Goal: Task Accomplishment & Management: Manage account settings

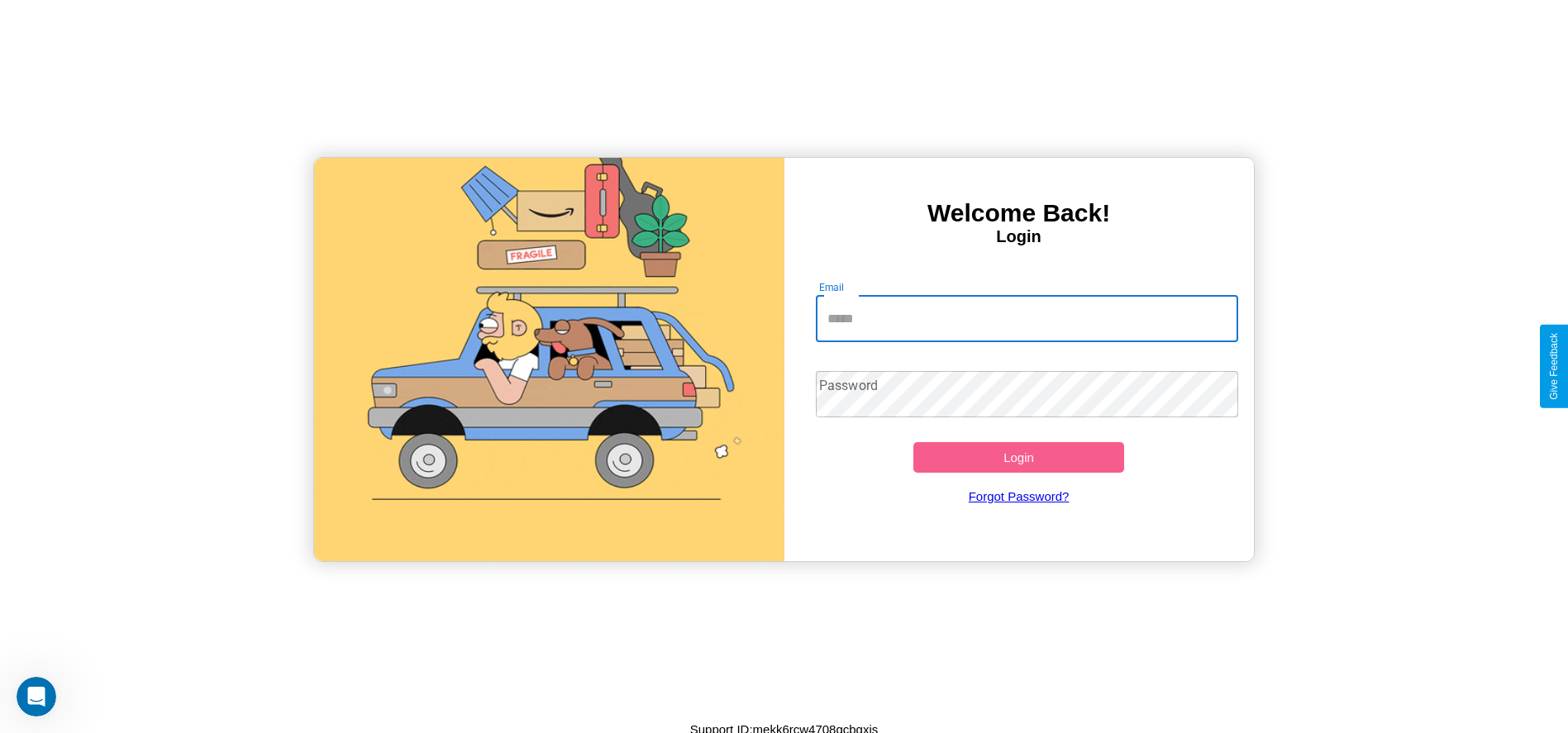
click at [1026, 319] on input "Email" at bounding box center [1027, 319] width 423 height 46
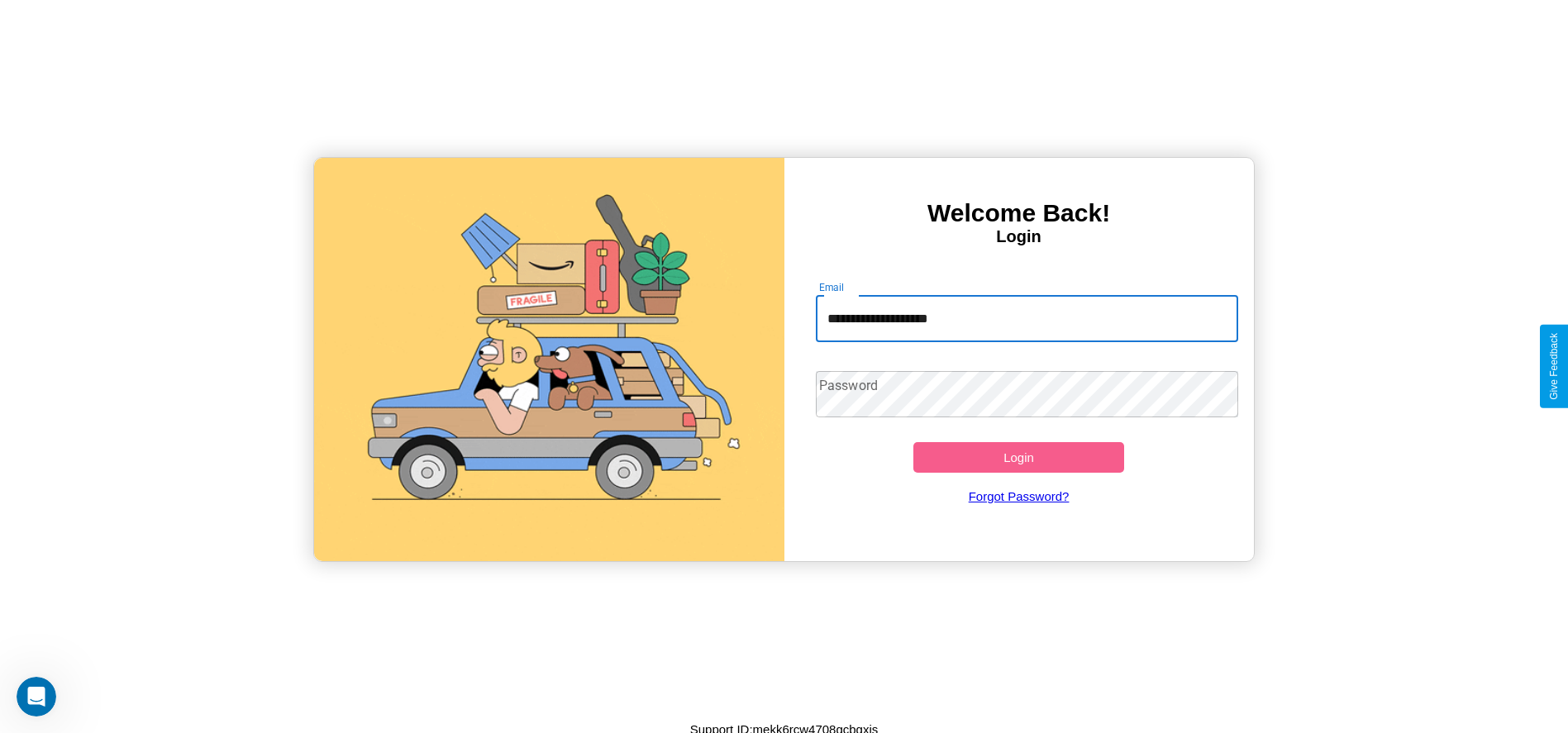
type input "**********"
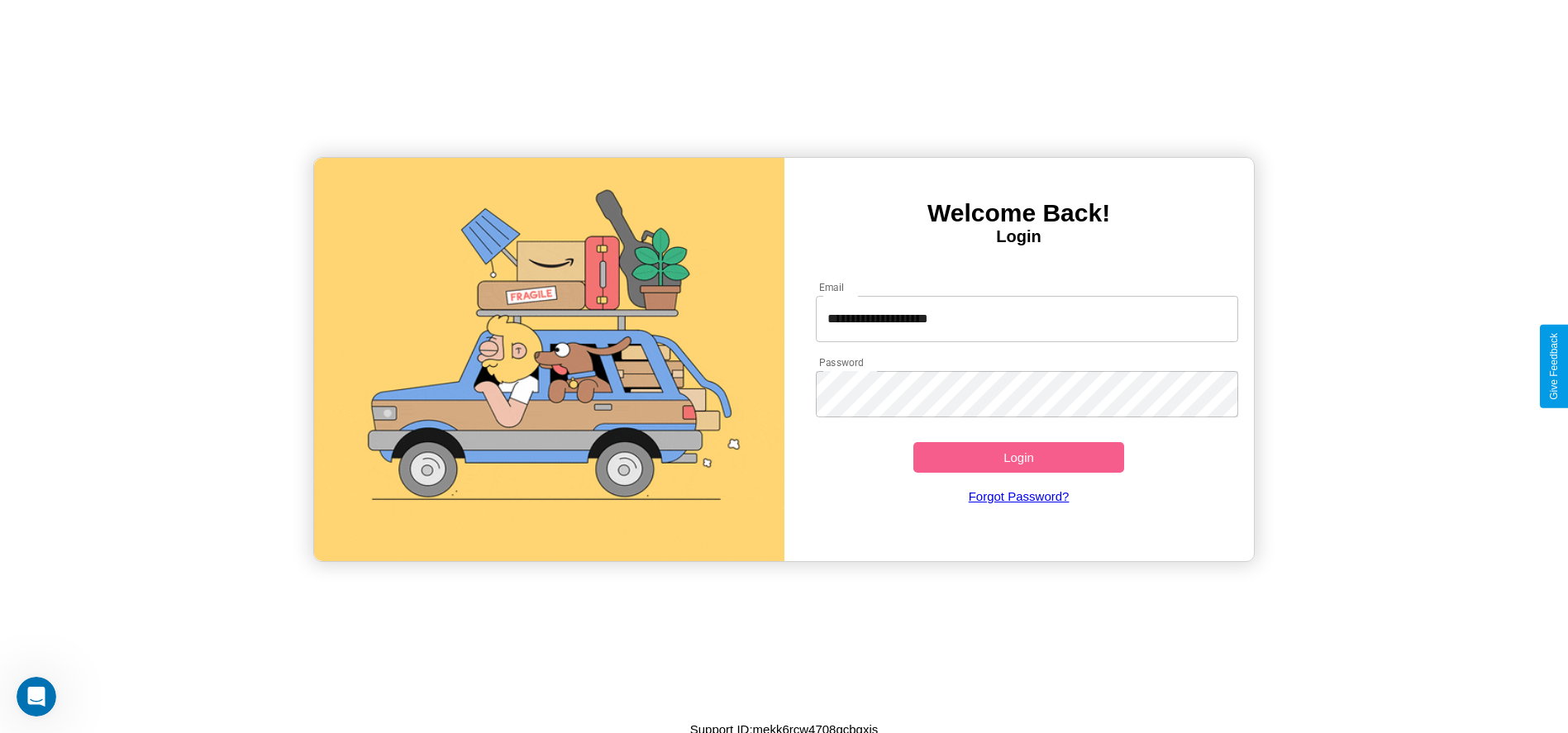
click at [1019, 457] on button "Login" at bounding box center [1019, 457] width 211 height 30
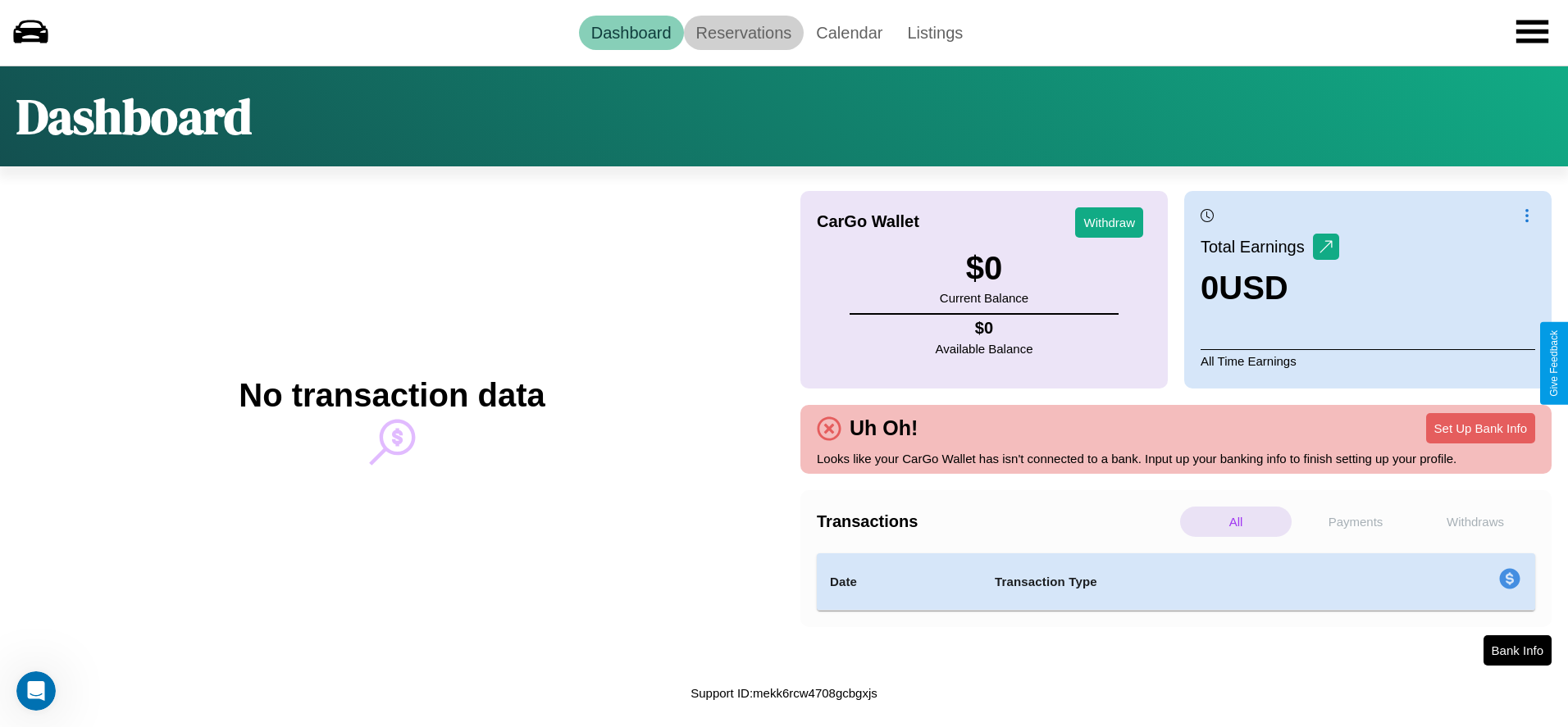
click at [743, 32] on link "Reservations" at bounding box center [744, 32] width 121 height 34
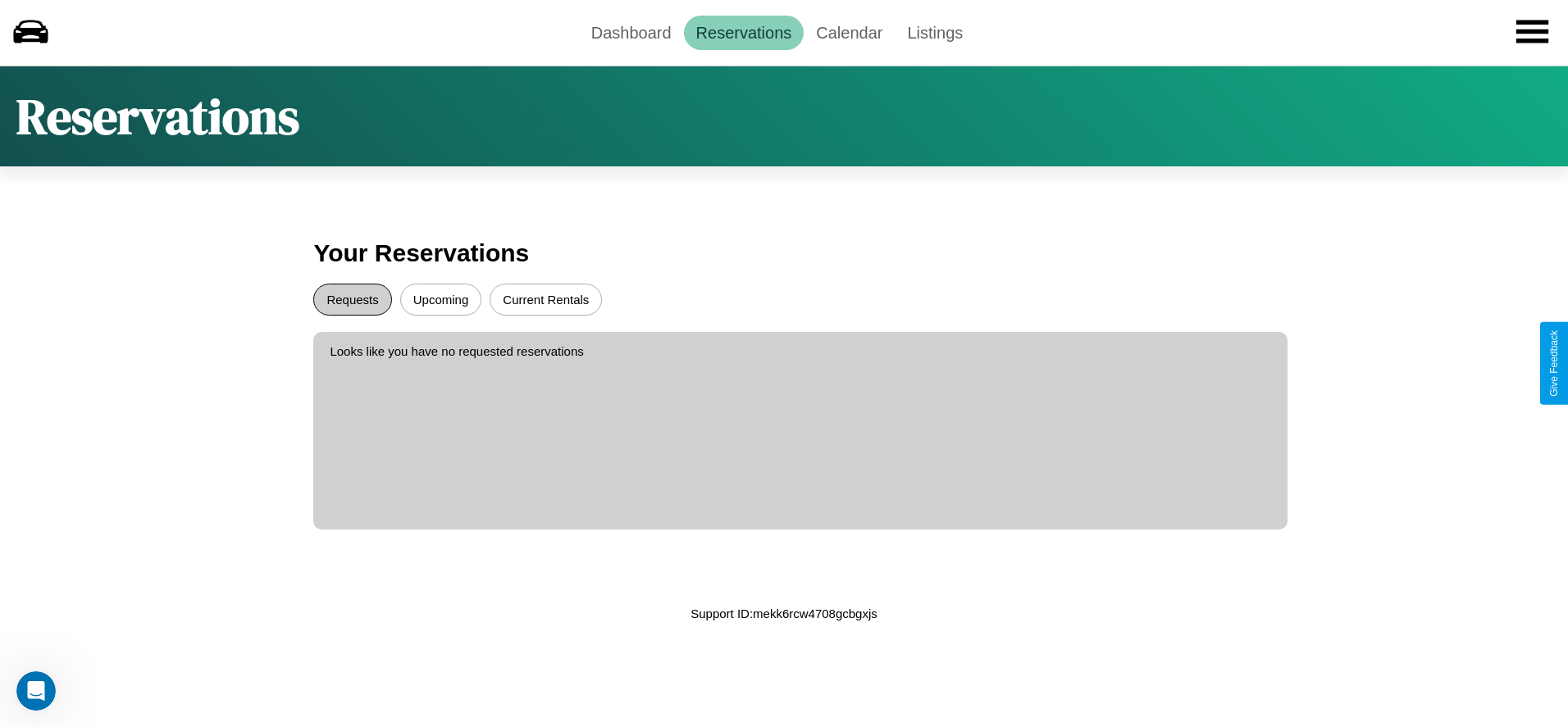
click at [353, 299] on button "Requests" at bounding box center [353, 299] width 78 height 32
click at [546, 299] on button "Current Rentals" at bounding box center [546, 299] width 112 height 32
